Goal: Task Accomplishment & Management: Manage account settings

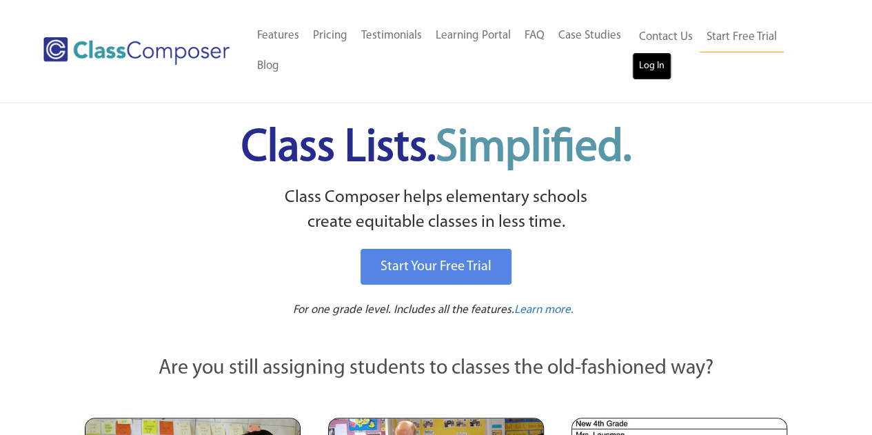
click at [648, 67] on link "Log In" at bounding box center [651, 66] width 39 height 28
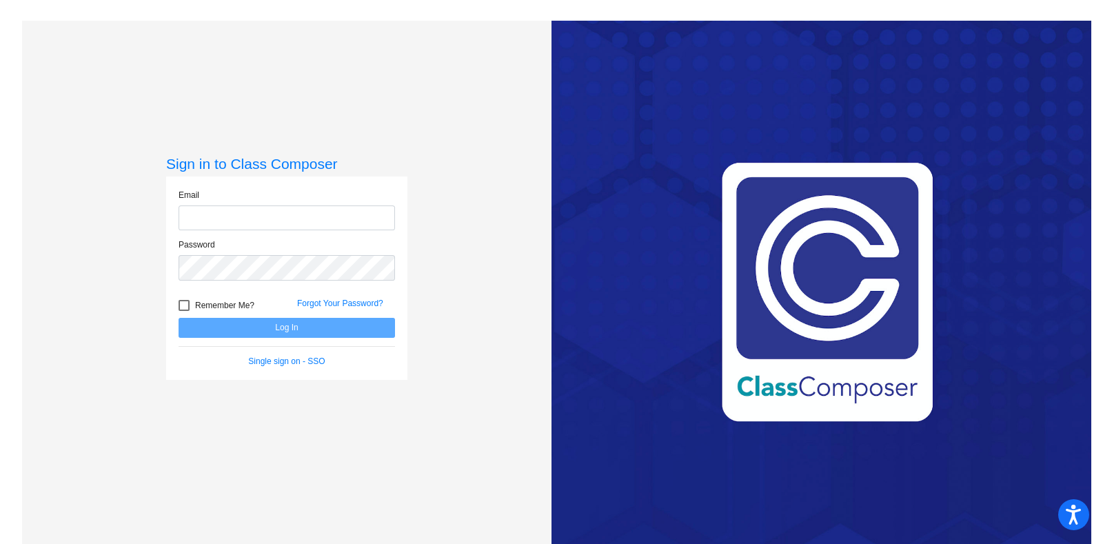
type input "l"
